Goal: Transaction & Acquisition: Purchase product/service

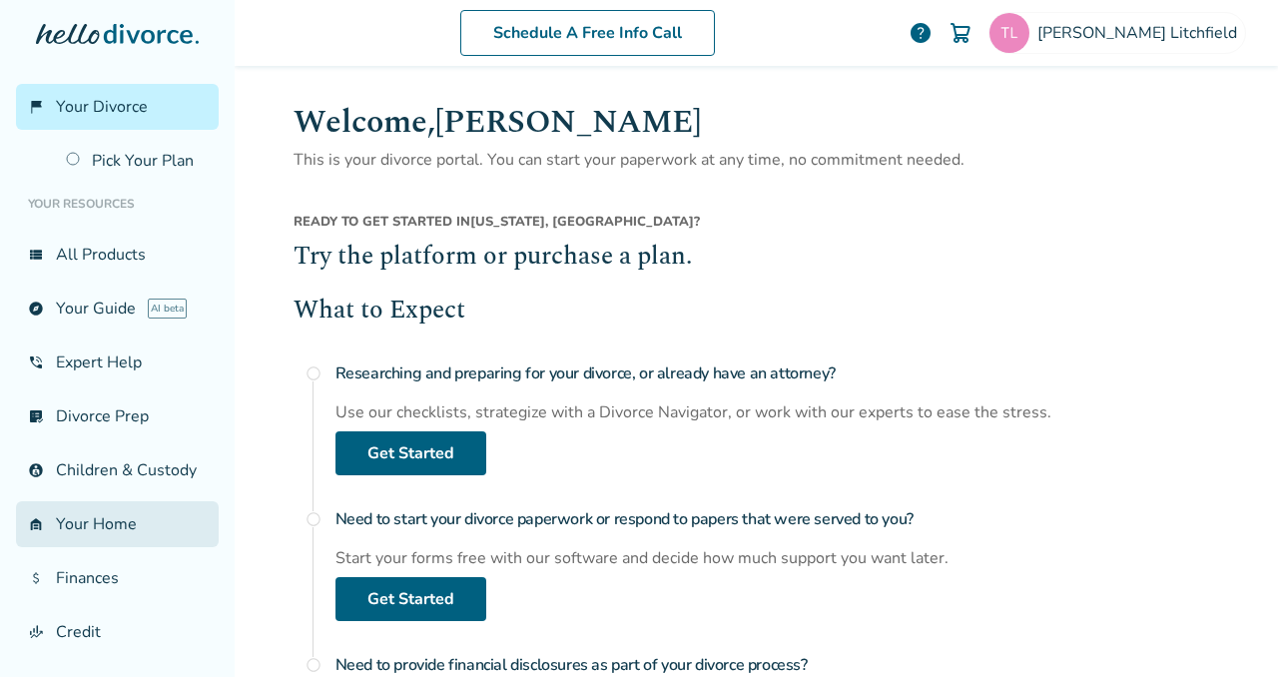
scroll to position [198, 0]
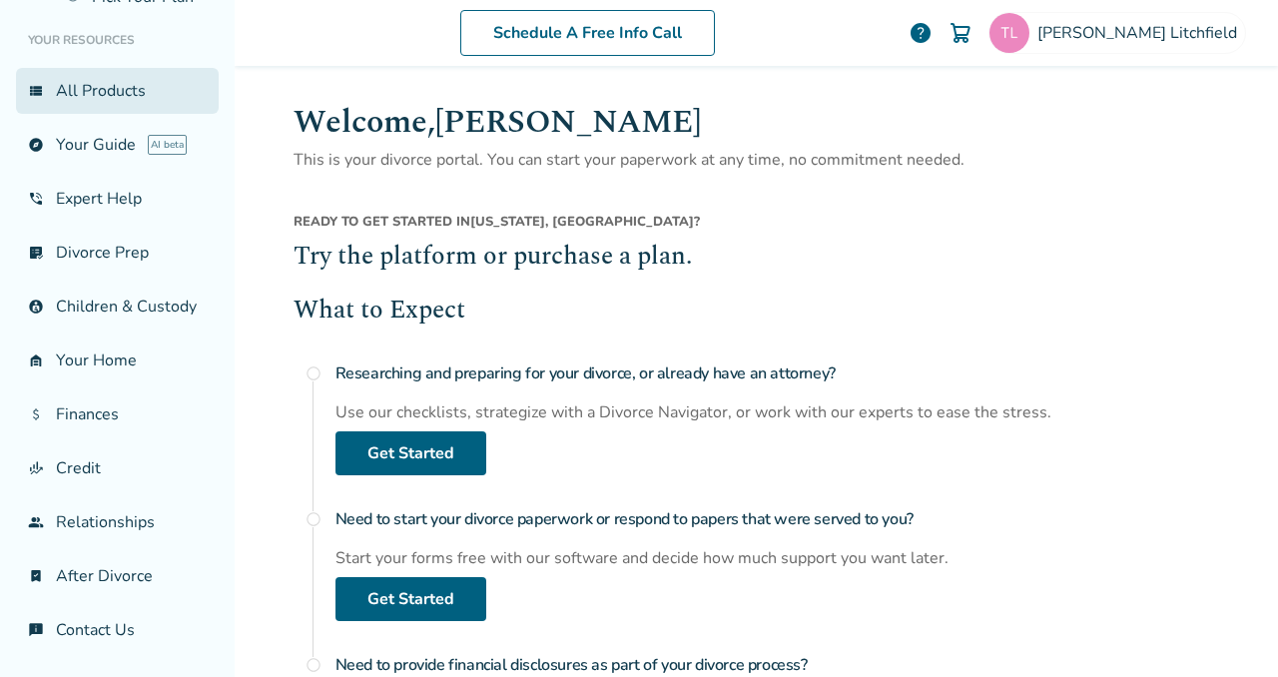
click at [119, 92] on link "view_list All Products" at bounding box center [117, 91] width 203 height 46
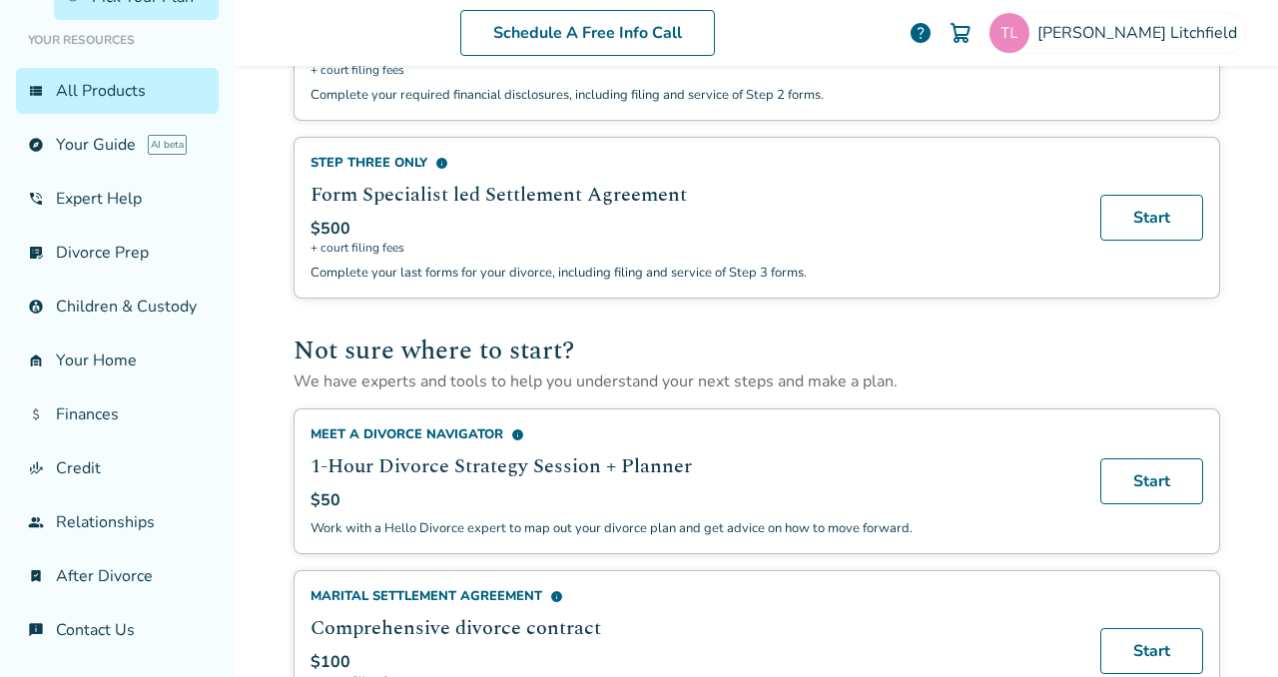
scroll to position [998, 0]
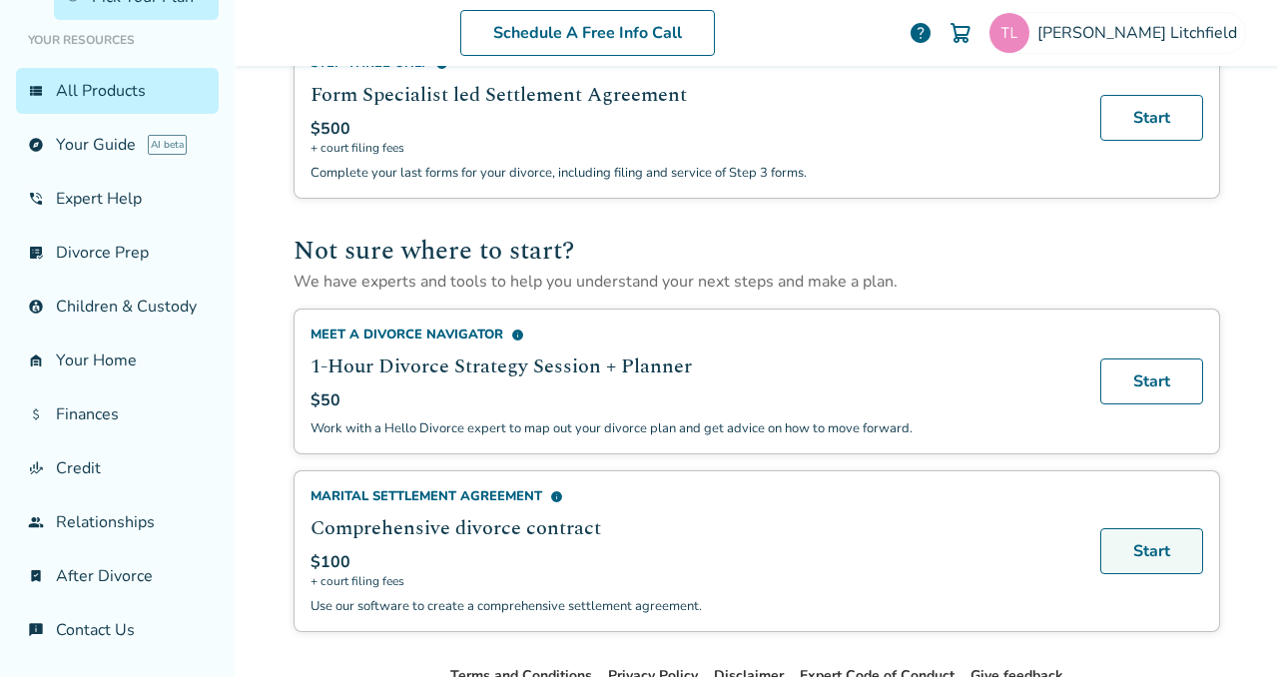
click at [1125, 538] on link "Start" at bounding box center [1151, 551] width 103 height 46
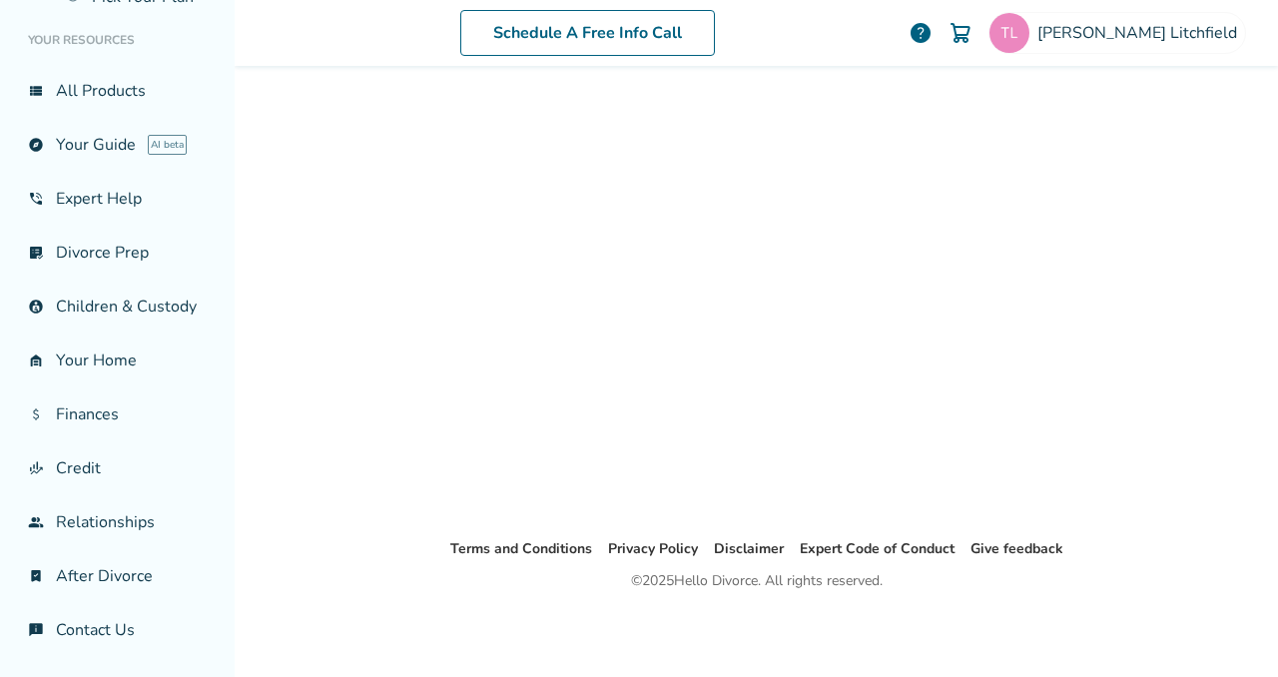
scroll to position [98, 0]
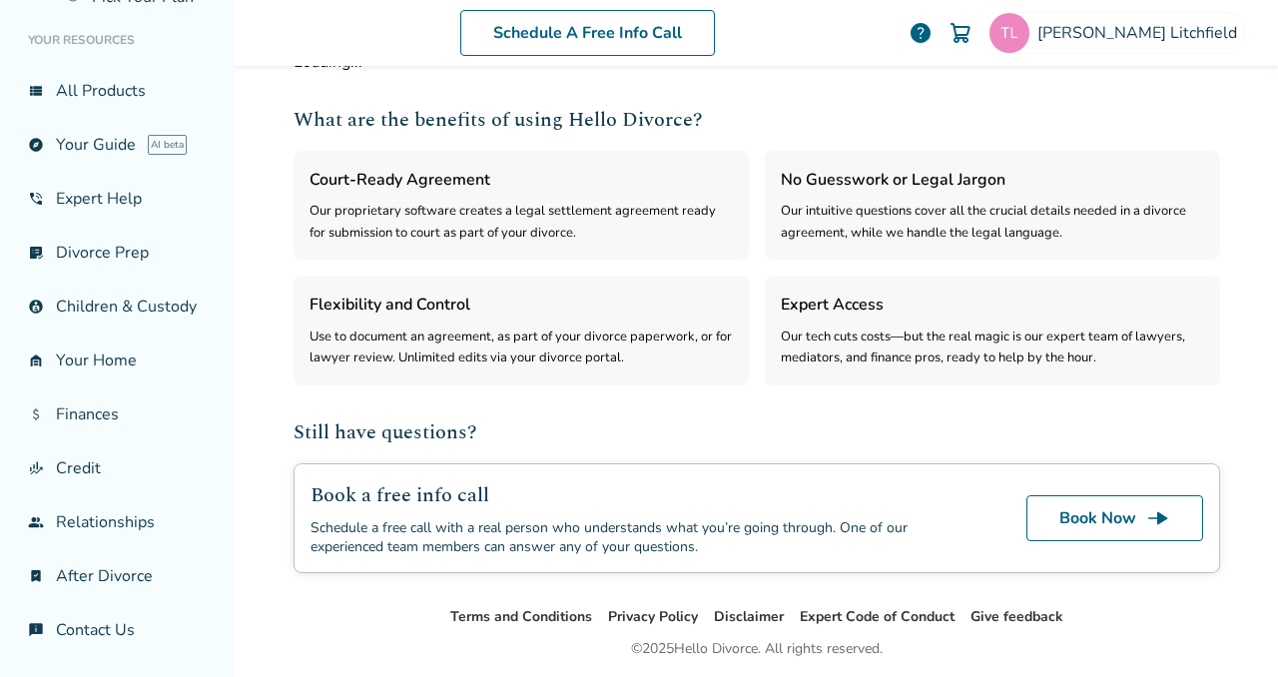
select select "***"
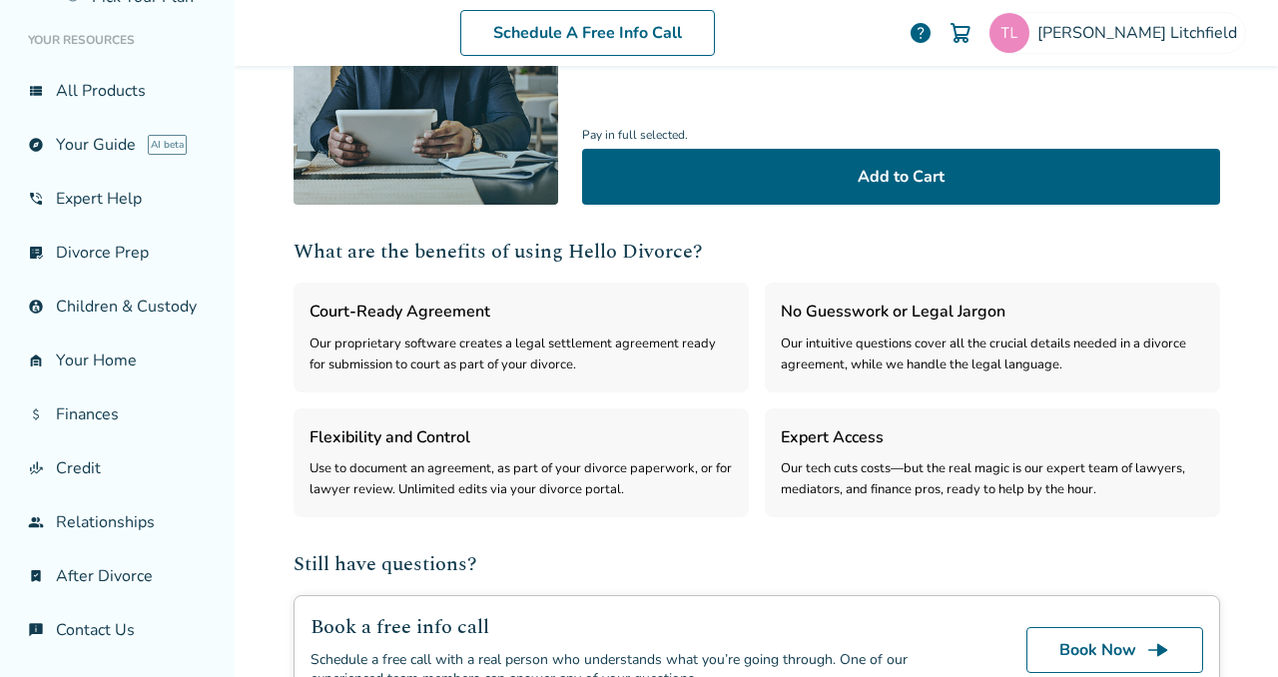
scroll to position [273, 0]
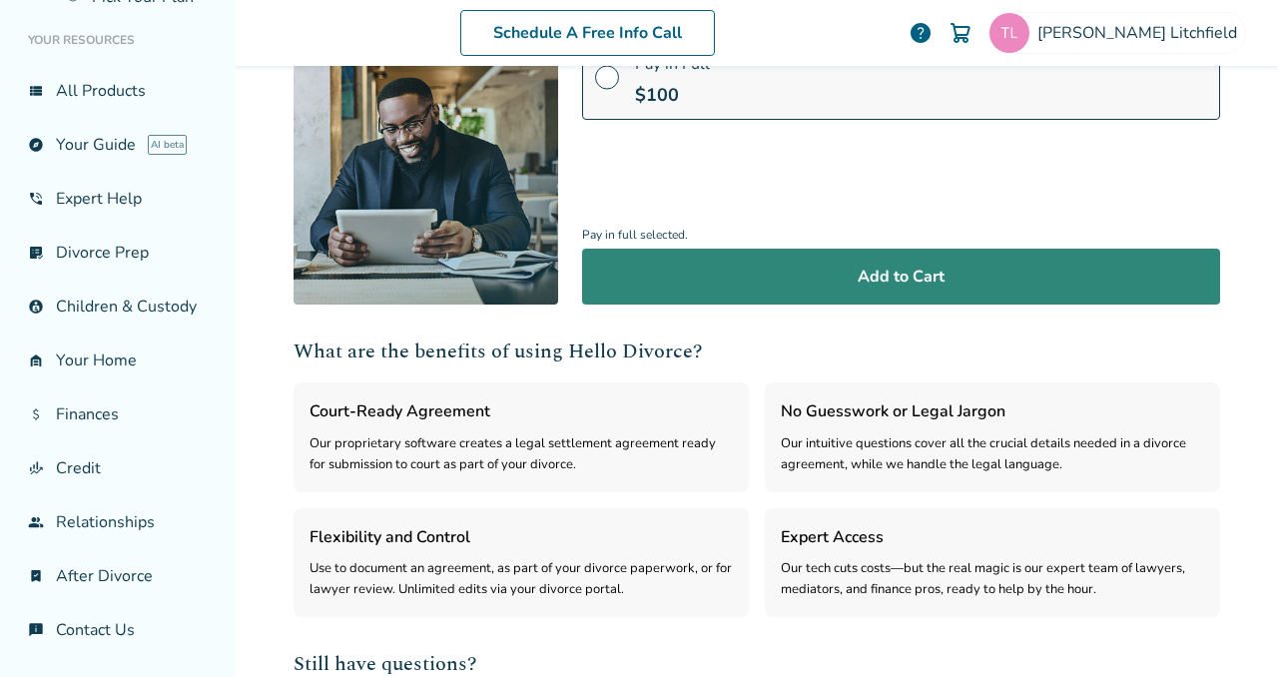
click at [926, 275] on button "Add to Cart" at bounding box center [901, 277] width 638 height 56
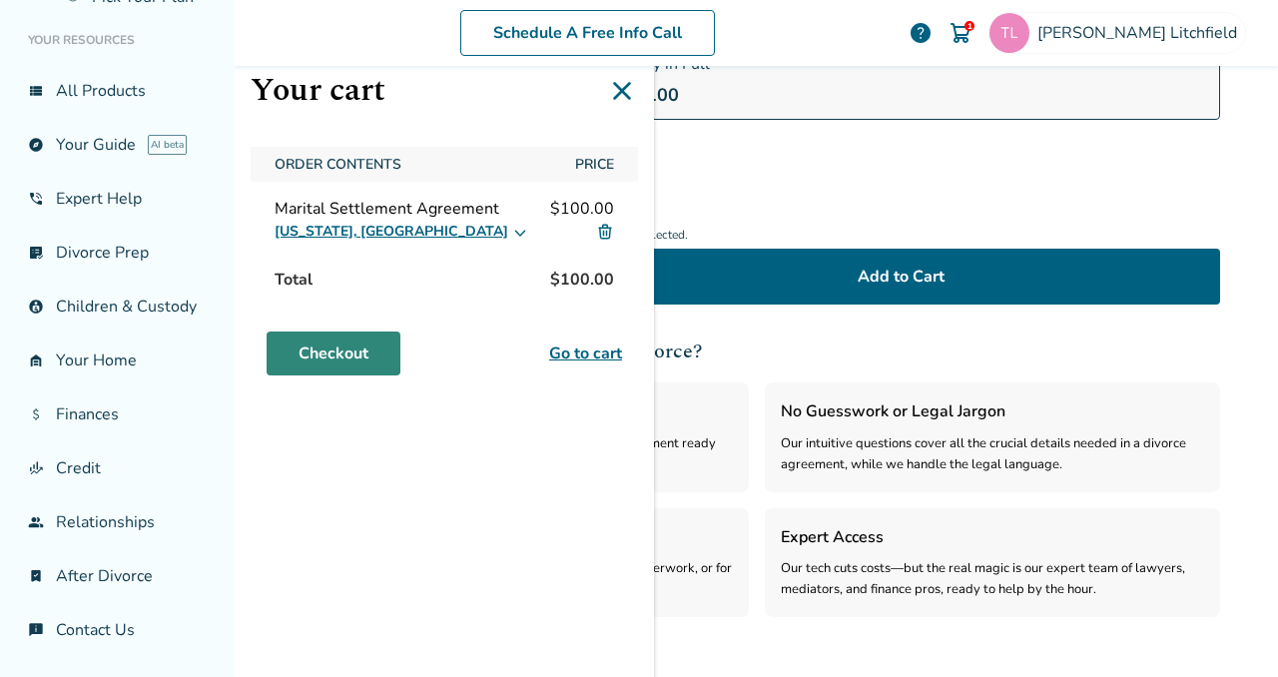
click at [339, 349] on link "Checkout" at bounding box center [334, 353] width 134 height 44
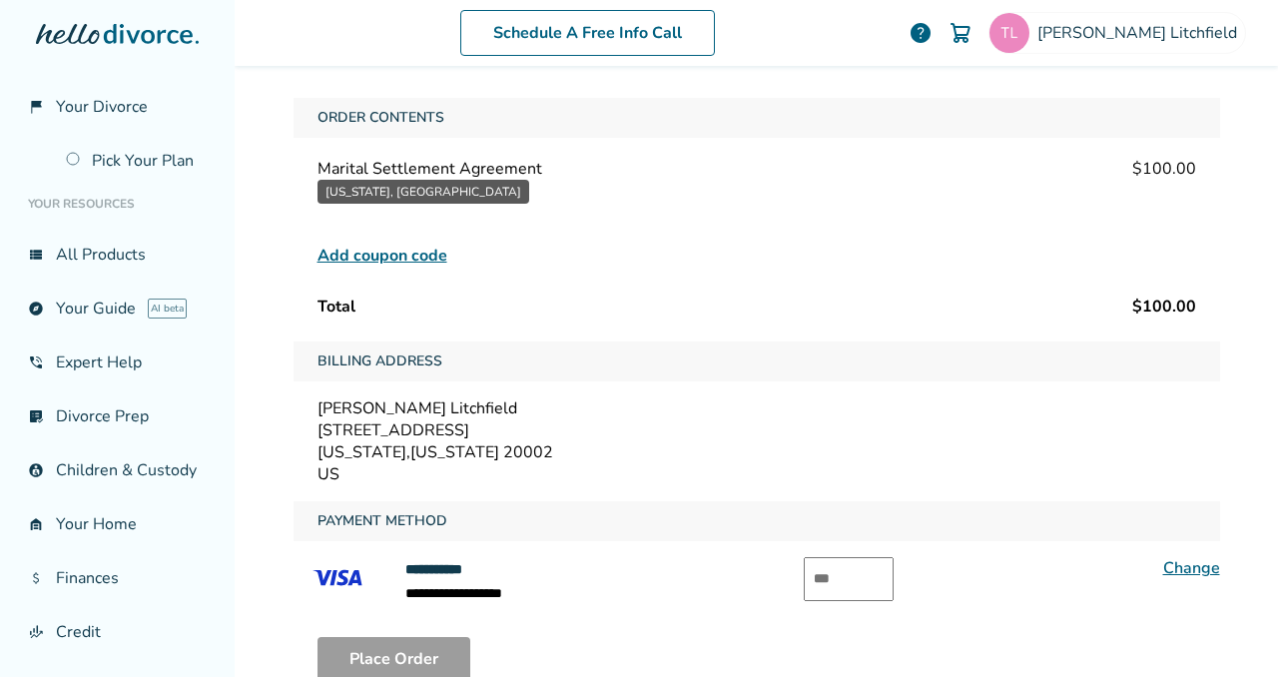
scroll to position [287, 0]
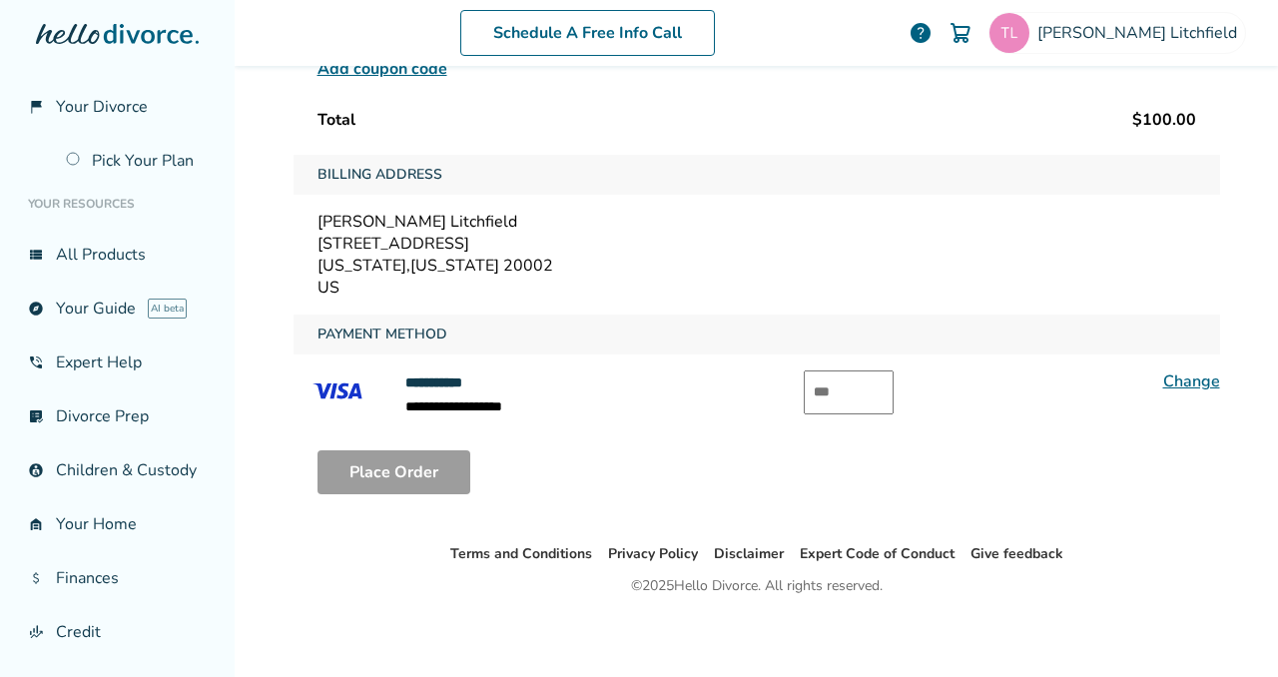
click at [861, 382] on input "text" at bounding box center [849, 392] width 90 height 44
type input "***"
click at [432, 462] on button "Place Order" at bounding box center [393, 472] width 153 height 44
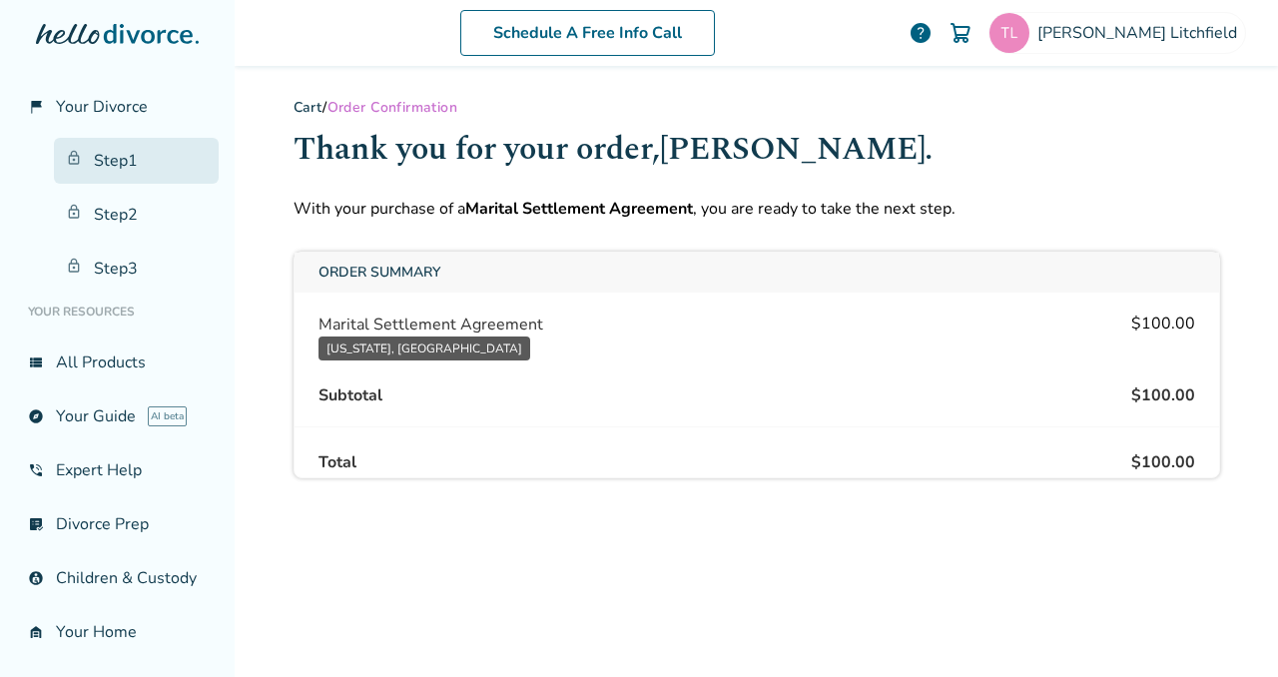
click at [113, 165] on link "Step 1" at bounding box center [136, 161] width 165 height 46
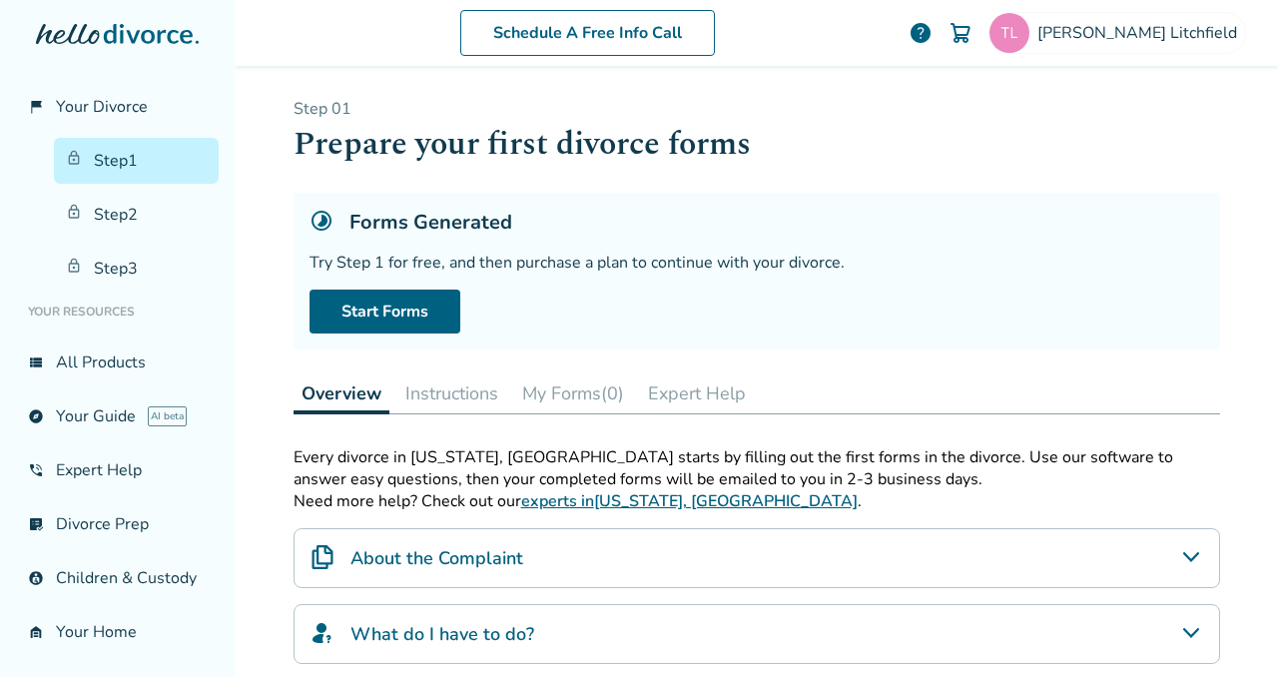
scroll to position [389, 0]
